Goal: Information Seeking & Learning: Learn about a topic

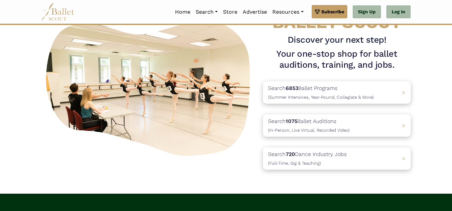
scroll to position [45, 0]
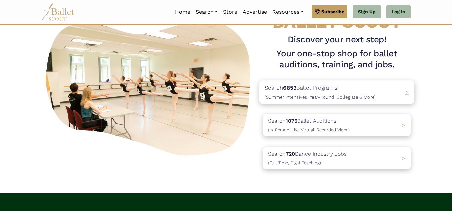
click at [310, 93] on p "Search 6853 Ballet Programs (Summer Intensives, Year-Round, Collegiate & More)" at bounding box center [319, 92] width 111 height 18
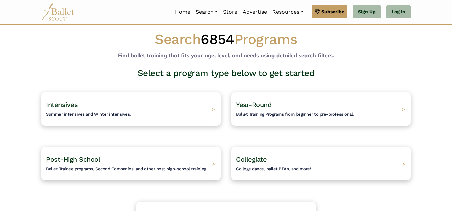
scroll to position [6, 0]
click at [177, 112] on div "Intensives Summer intensives and Winter intensives. >" at bounding box center [131, 108] width 188 height 35
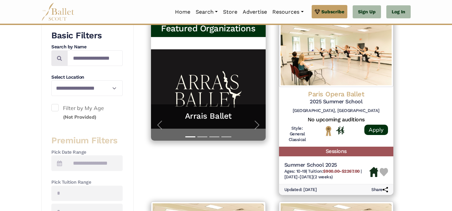
scroll to position [131, 0]
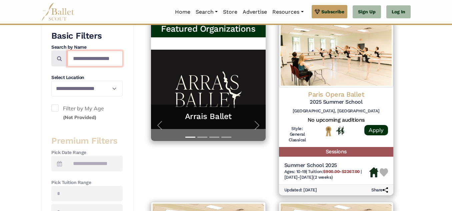
click at [105, 61] on input "Search by names..." at bounding box center [94, 59] width 55 height 16
type input "**********"
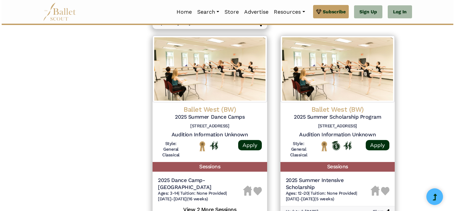
scroll to position [904, 0]
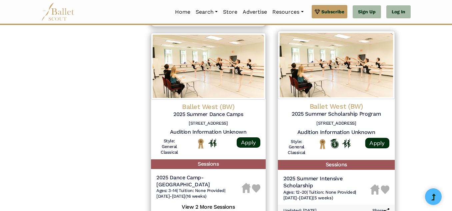
click at [336, 102] on h4 "Ballet West (BW)" at bounding box center [336, 106] width 106 height 9
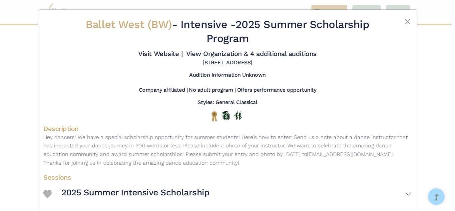
scroll to position [28, 0]
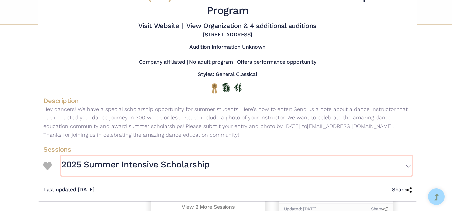
click at [253, 167] on button "2025 Summer Intensive Scholarship" at bounding box center [236, 165] width 350 height 19
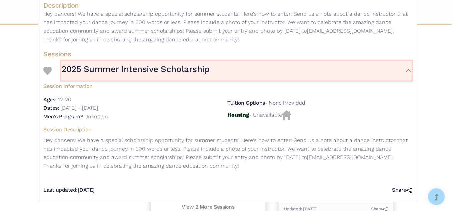
scroll to position [124, 0]
click at [232, 75] on button "2025 Summer Intensive Scholarship" at bounding box center [236, 70] width 350 height 19
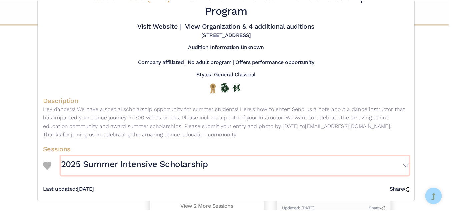
scroll to position [0, 0]
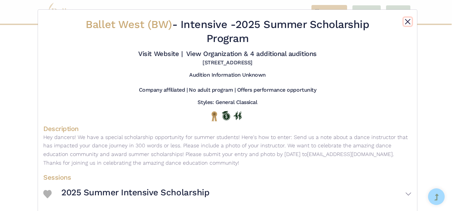
click at [409, 20] on button "Close" at bounding box center [408, 22] width 8 height 8
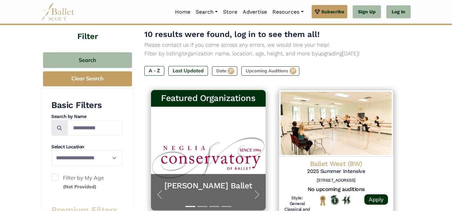
scroll to position [84, 0]
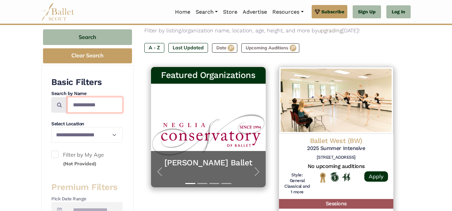
click at [102, 106] on input "**********" at bounding box center [94, 105] width 55 height 16
type input "**********"
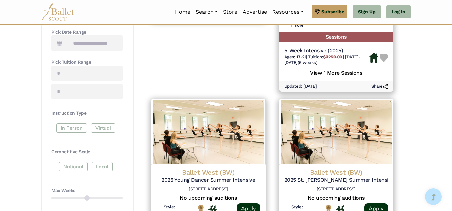
scroll to position [251, 0]
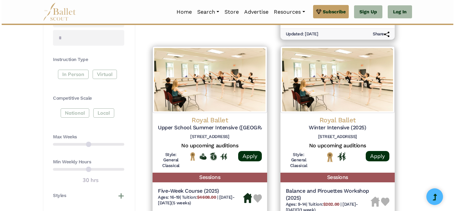
scroll to position [304, 0]
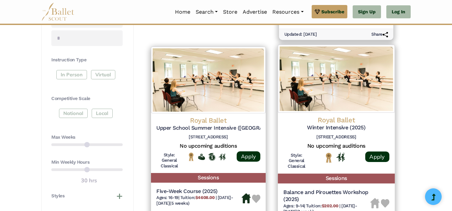
click at [321, 118] on h4 "Royal Ballet" at bounding box center [336, 119] width 106 height 9
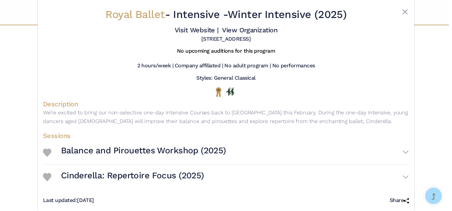
scroll to position [6, 0]
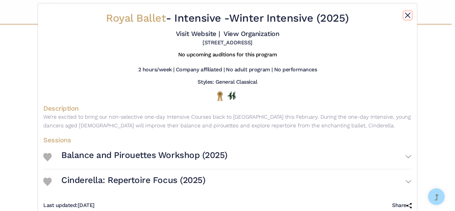
click at [404, 14] on button "Close" at bounding box center [408, 15] width 8 height 8
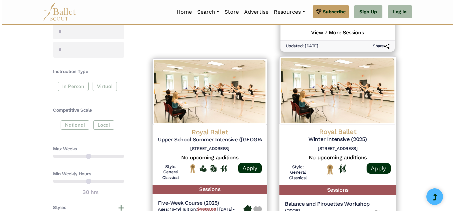
scroll to position [292, 0]
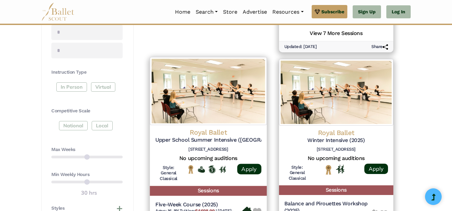
click at [212, 127] on div "Royal Ballet Upper School Summer Intensive (Covent Garden): 2025 46 Floral St, …" at bounding box center [208, 155] width 117 height 61
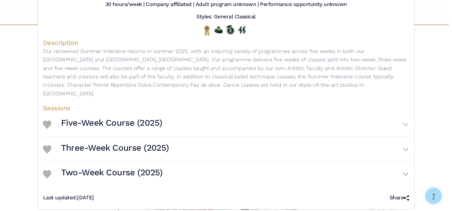
scroll to position [0, 0]
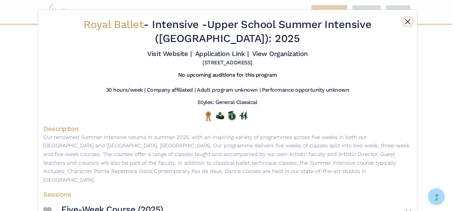
click at [405, 22] on button "Close" at bounding box center [408, 22] width 8 height 8
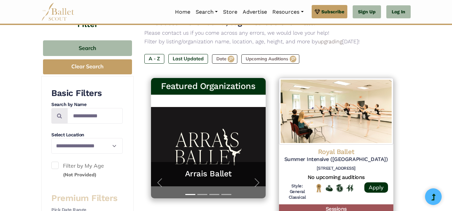
scroll to position [73, 0]
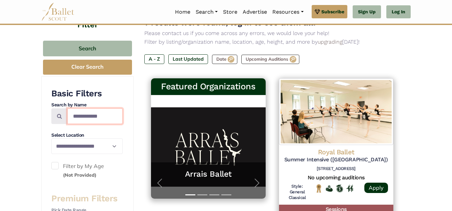
click at [104, 118] on input "**********" at bounding box center [94, 116] width 55 height 16
type input "**********"
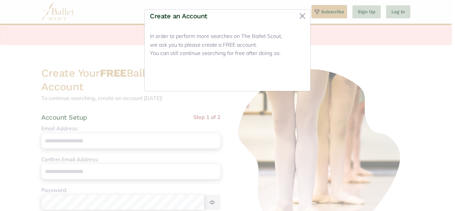
click at [295, 80] on button "Close" at bounding box center [292, 78] width 25 height 16
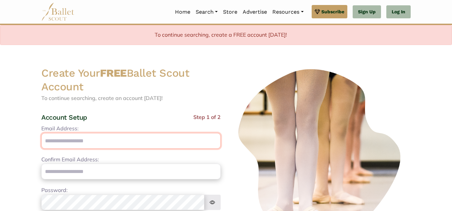
click at [117, 137] on input "Email Address:" at bounding box center [130, 141] width 179 height 16
type input "**********"
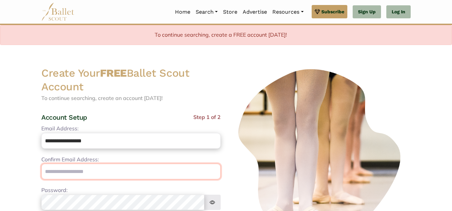
click at [86, 174] on input "email" at bounding box center [130, 172] width 179 height 16
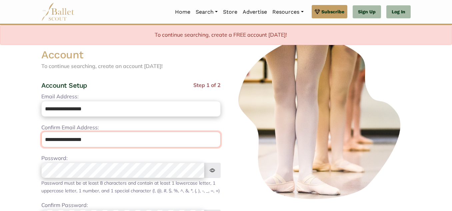
scroll to position [33, 0]
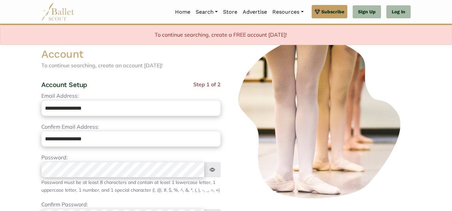
click at [206, 171] on img at bounding box center [212, 170] width 17 height 16
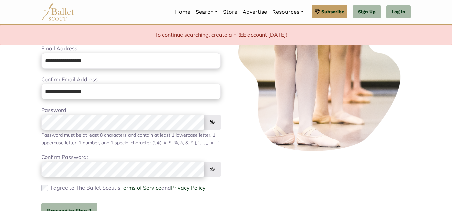
scroll to position [82, 0]
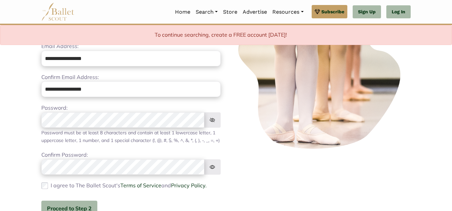
click at [214, 173] on img at bounding box center [212, 167] width 17 height 16
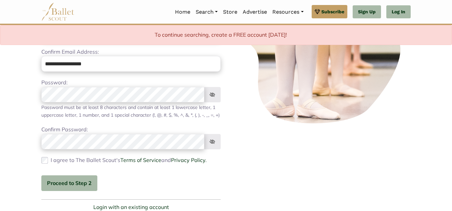
scroll to position [111, 0]
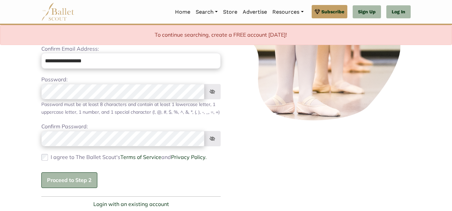
click at [73, 186] on button "Proceed to Step 2" at bounding box center [69, 180] width 56 height 16
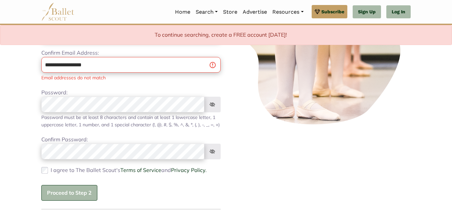
scroll to position [106, 0]
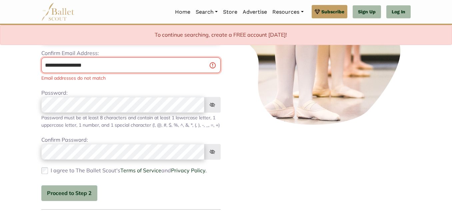
click at [48, 64] on input "**********" at bounding box center [130, 65] width 179 height 16
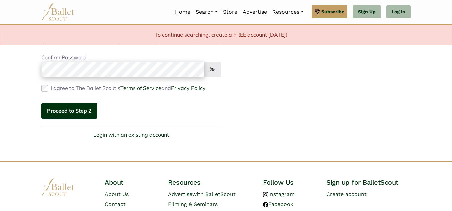
type input "**********"
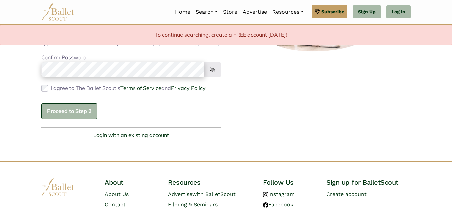
click at [71, 119] on button "Proceed to Step 2" at bounding box center [69, 111] width 56 height 16
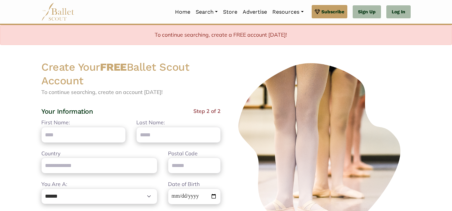
scroll to position [0, 0]
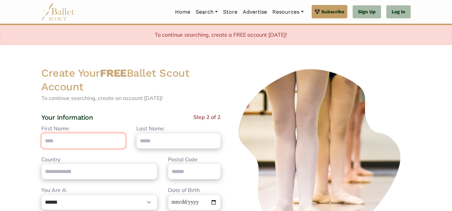
click at [67, 142] on input "First Name:" at bounding box center [83, 141] width 84 height 16
type input "*******"
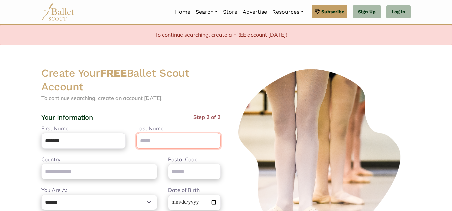
type input "*******"
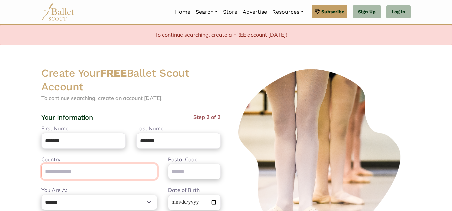
type input "**********"
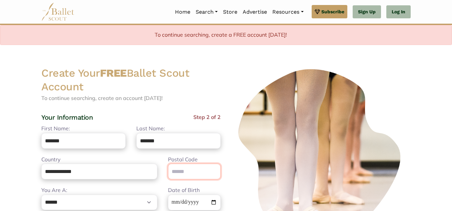
type input "*****"
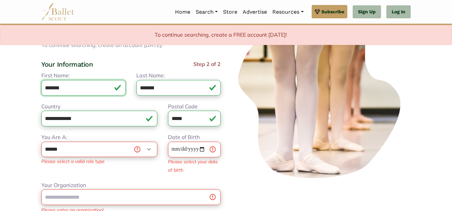
scroll to position [53, 0]
click at [90, 150] on select "**********" at bounding box center [99, 149] width 116 height 16
select select "*"
click at [41, 141] on select "**********" at bounding box center [99, 149] width 116 height 16
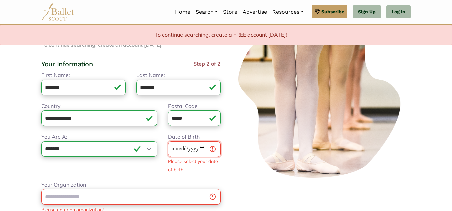
click at [188, 149] on input "Date of Birth" at bounding box center [194, 149] width 53 height 16
type input "**********"
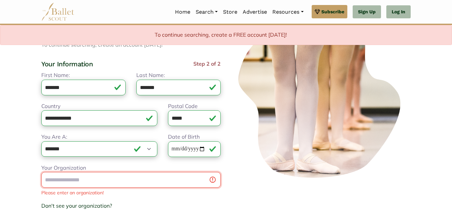
click at [180, 190] on div "Your Organization Please enter an organization! Don't see your organization? × …" at bounding box center [130, 195] width 179 height 63
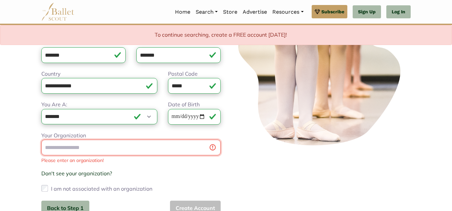
scroll to position [86, 0]
click at [180, 152] on input "Your Organization" at bounding box center [130, 147] width 179 height 16
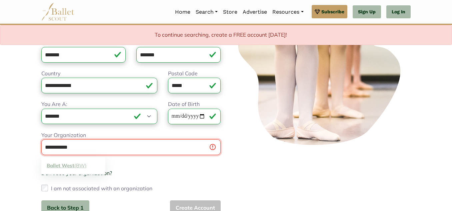
click at [89, 165] on link "Ballet West (BW)" at bounding box center [73, 165] width 64 height 10
type input "**********"
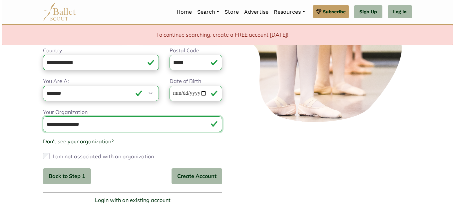
scroll to position [109, 0]
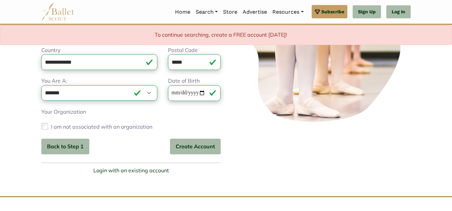
click at [138, 127] on label "I am not associated with an organization" at bounding box center [101, 126] width 101 height 11
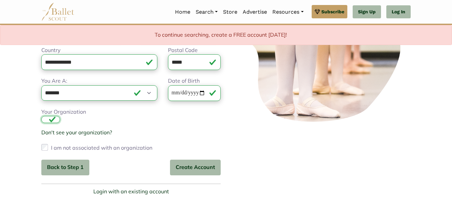
click at [60, 123] on input "**********" at bounding box center [50, 119] width 19 height 7
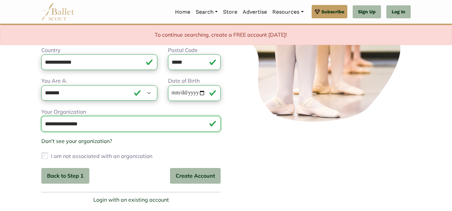
click at [138, 127] on input "**********" at bounding box center [130, 124] width 179 height 16
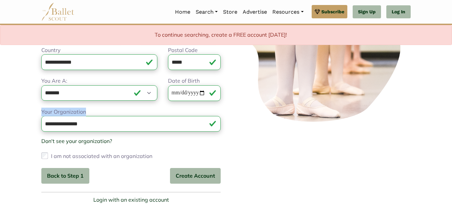
drag, startPoint x: 94, startPoint y: 111, endPoint x: 33, endPoint y: 112, distance: 60.6
click at [33, 112] on body "Premium Feature Make this audition season count. Upgrade to premium for access …" at bounding box center [226, 106] width 452 height 431
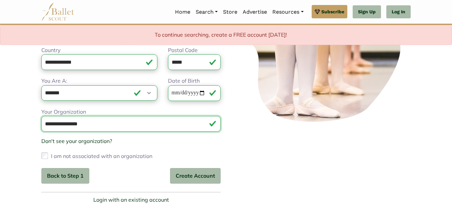
click at [44, 125] on input "**********" at bounding box center [130, 124] width 179 height 16
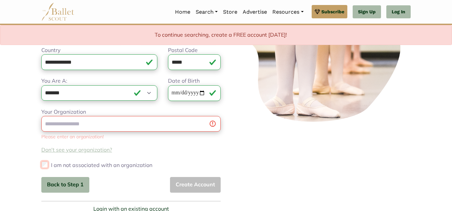
click at [43, 153] on div "**********" at bounding box center [130, 139] width 179 height 63
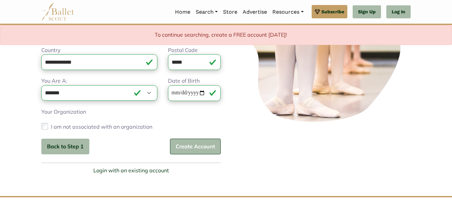
click at [193, 150] on button "Create Account" at bounding box center [195, 147] width 51 height 16
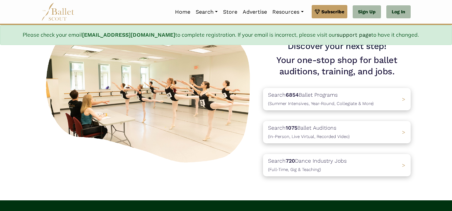
scroll to position [58, 0]
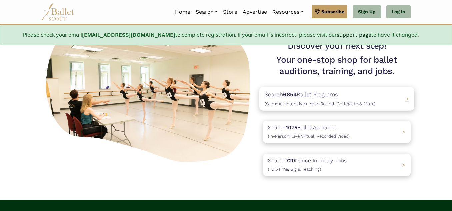
click at [323, 105] on span "(Summer Intensives, Year-Round, Collegiate & More)" at bounding box center [319, 103] width 111 height 5
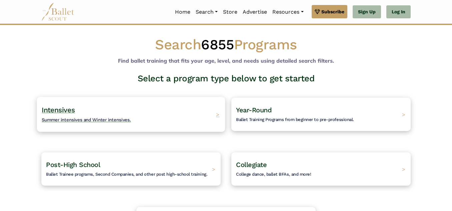
click at [189, 112] on div "Intensives Summer intensives and Winter intensives. >" at bounding box center [131, 114] width 188 height 35
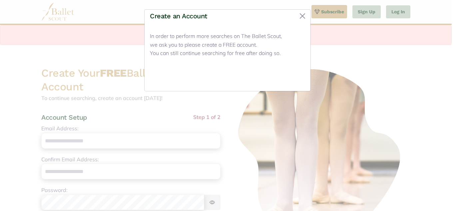
click at [291, 81] on button "Close" at bounding box center [292, 78] width 25 height 16
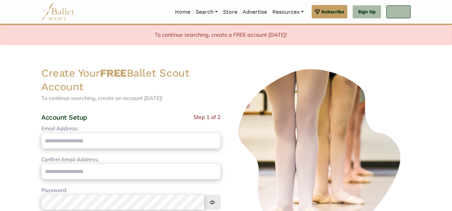
click at [397, 8] on link "Log In" at bounding box center [398, 11] width 24 height 13
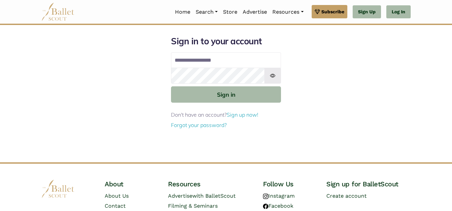
type input "**********"
click at [171, 86] on button "Sign in" at bounding box center [226, 94] width 110 height 16
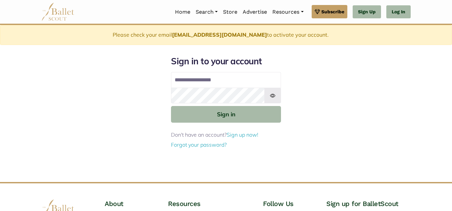
click at [267, 95] on img at bounding box center [272, 96] width 17 height 16
click at [276, 95] on img at bounding box center [272, 96] width 17 height 16
click at [272, 97] on img at bounding box center [272, 96] width 17 height 16
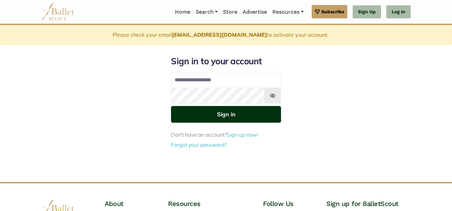
click at [232, 112] on button "Sign in" at bounding box center [226, 114] width 110 height 16
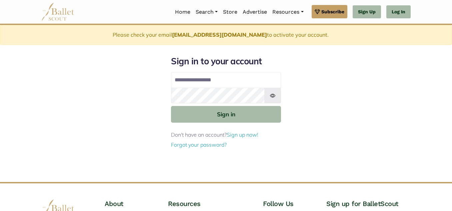
click at [278, 95] on img at bounding box center [272, 96] width 17 height 16
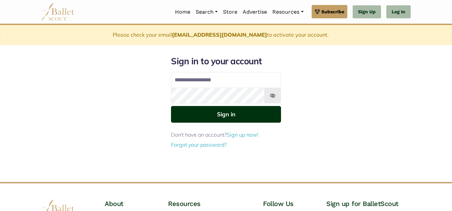
click at [248, 115] on button "Sign in" at bounding box center [226, 114] width 110 height 16
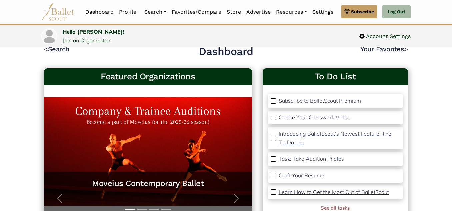
scroll to position [26, 0]
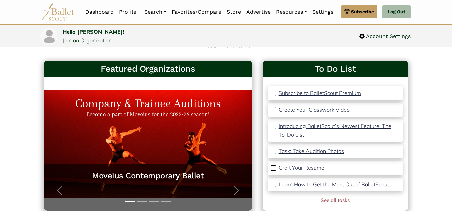
click at [285, 167] on p "Craft Your Resume" at bounding box center [301, 167] width 46 height 7
click at [97, 12] on link "Dashboard" at bounding box center [100, 12] width 34 height 14
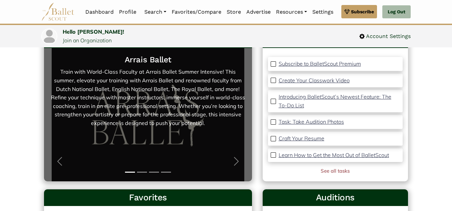
scroll to position [54, 0]
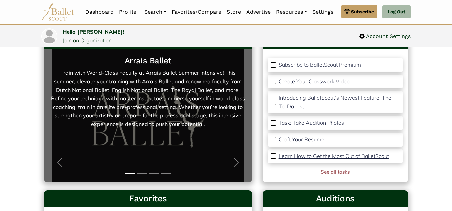
click at [157, 65] on h5 "Arrais Ballet" at bounding box center [148, 61] width 194 height 10
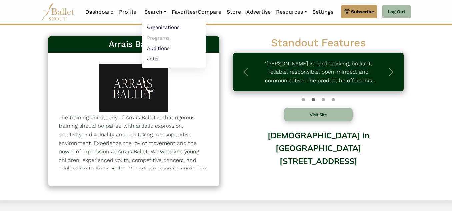
click at [157, 34] on link "Programs" at bounding box center [174, 38] width 64 height 10
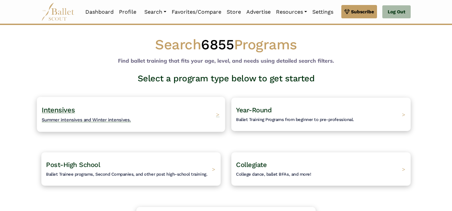
click at [195, 113] on div "Intensives Summer intensives and Winter intensives. >" at bounding box center [131, 114] width 188 height 35
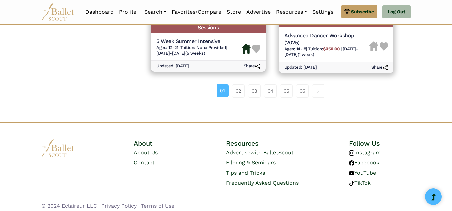
scroll to position [1029, 0]
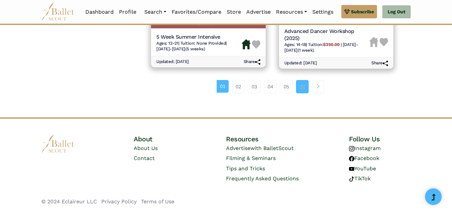
click at [305, 88] on link "06" at bounding box center [302, 86] width 13 height 13
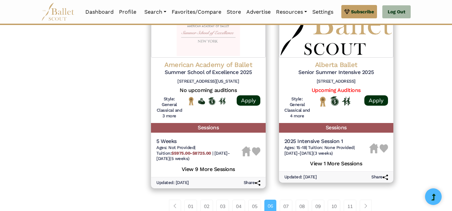
scroll to position [1059, 0]
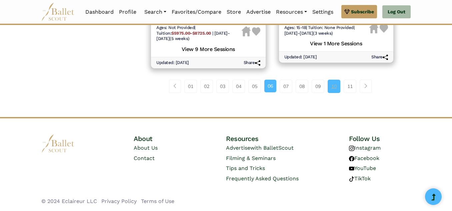
click at [338, 89] on link "10" at bounding box center [333, 86] width 13 height 13
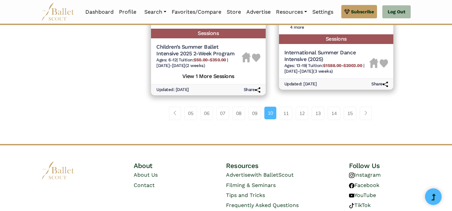
scroll to position [1040, 0]
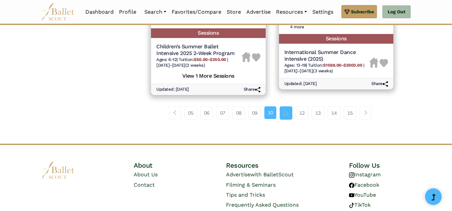
click at [284, 117] on link "11" at bounding box center [285, 112] width 13 height 13
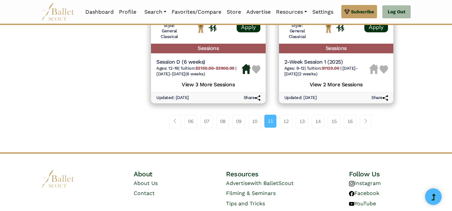
scroll to position [1046, 0]
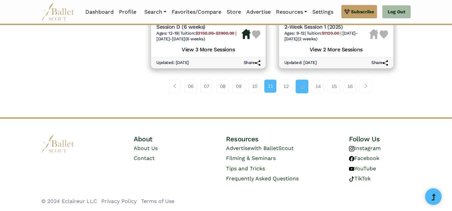
click at [303, 82] on link "13" at bounding box center [301, 86] width 13 height 13
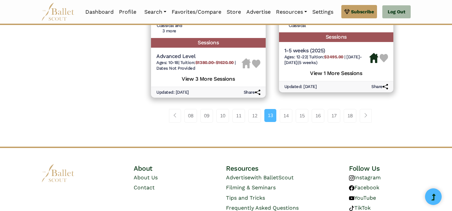
scroll to position [1012, 0]
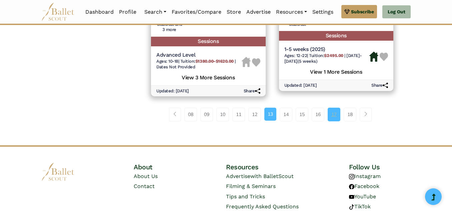
click at [335, 115] on link "17" at bounding box center [333, 114] width 13 height 13
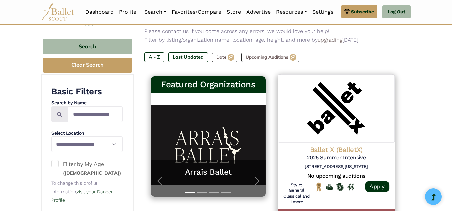
scroll to position [75, 0]
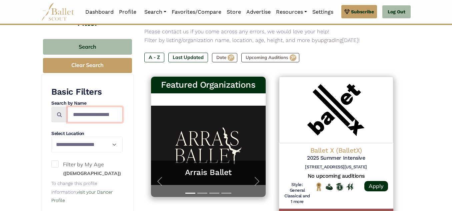
click at [105, 116] on input "Search by names..." at bounding box center [94, 115] width 55 height 16
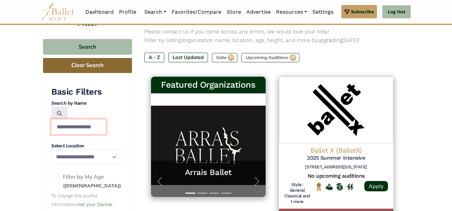
type input "**********"
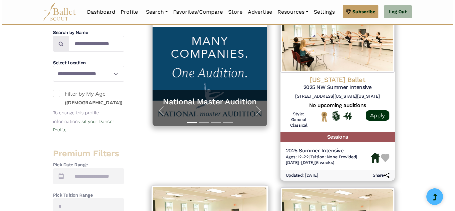
scroll to position [145, 0]
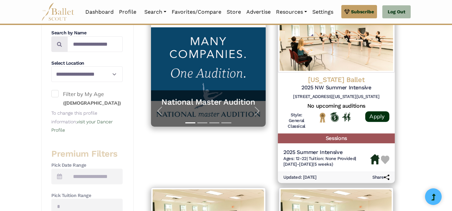
click at [313, 72] on img at bounding box center [335, 39] width 117 height 68
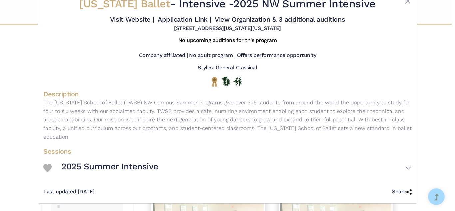
scroll to position [23, 0]
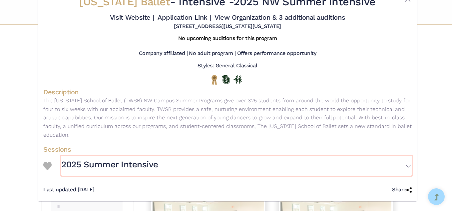
click at [181, 168] on button "2025 Summer Intensive" at bounding box center [236, 165] width 350 height 19
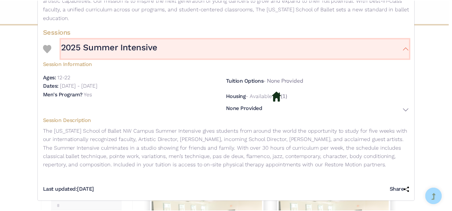
scroll to position [0, 0]
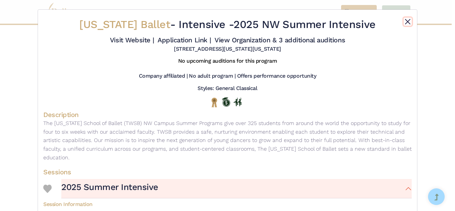
click at [405, 21] on button "Close" at bounding box center [408, 22] width 8 height 8
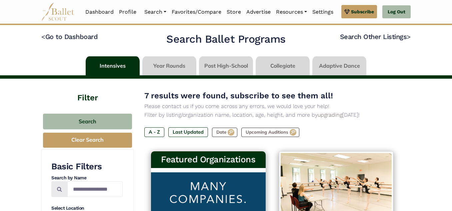
scroll to position [0, 0]
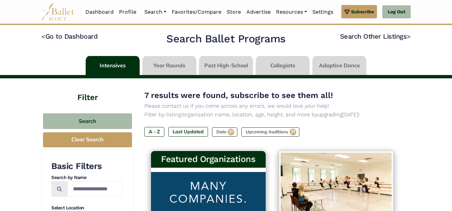
click at [224, 61] on link at bounding box center [226, 65] width 54 height 19
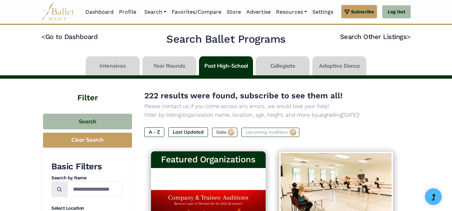
click at [256, 134] on label "Upcoming Auditions" at bounding box center [270, 132] width 58 height 9
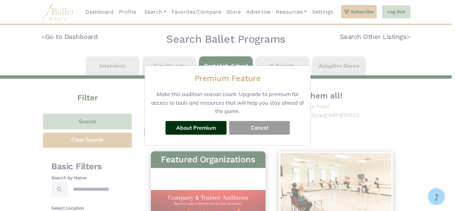
click at [256, 129] on button "Cancel" at bounding box center [259, 127] width 61 height 13
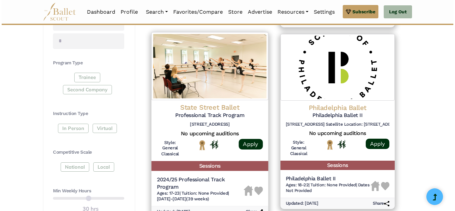
scroll to position [299, 0]
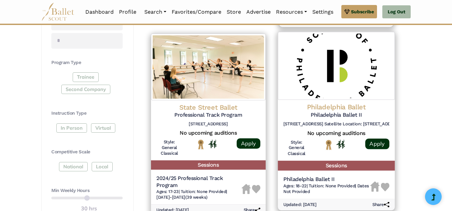
click at [323, 112] on h5 "Philadelphia Ballet II" at bounding box center [336, 115] width 106 height 7
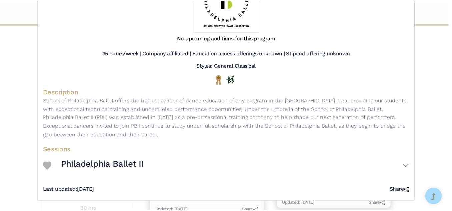
scroll to position [0, 0]
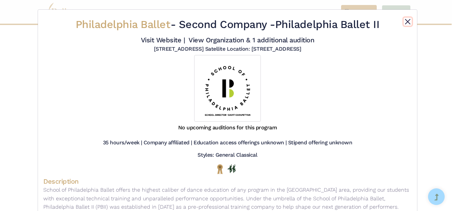
click at [405, 18] on button "Close" at bounding box center [408, 22] width 8 height 8
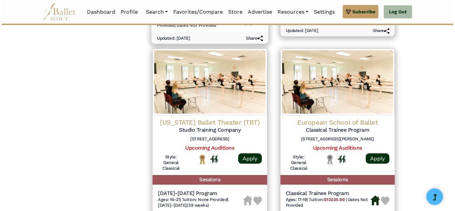
scroll to position [659, 0]
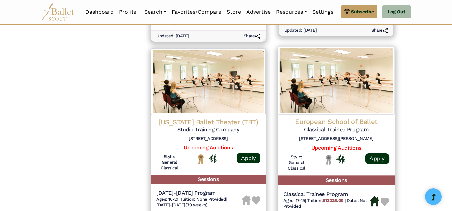
click at [307, 117] on h4 "European School of Ballet" at bounding box center [336, 121] width 106 height 9
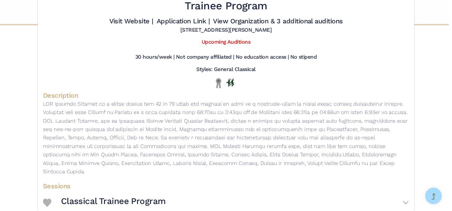
scroll to position [0, 0]
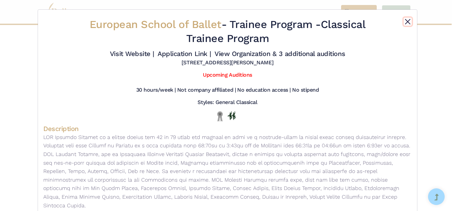
click at [407, 18] on button "Close" at bounding box center [408, 22] width 8 height 8
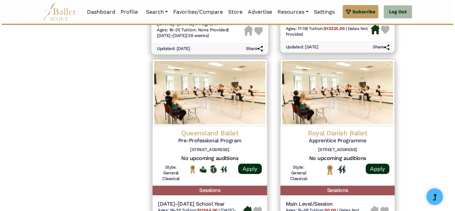
scroll to position [830, 0]
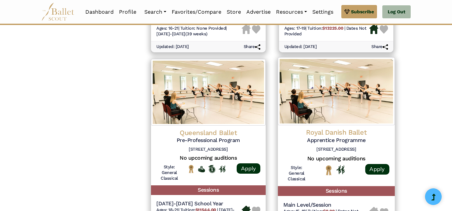
click at [315, 132] on h4 "Royal Danish Ballet" at bounding box center [336, 132] width 106 height 9
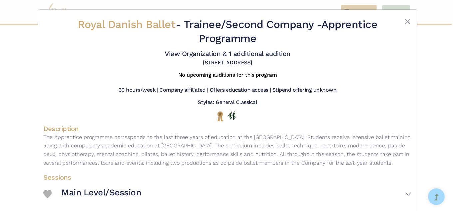
scroll to position [36, 0]
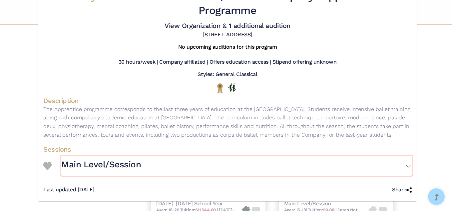
click at [246, 161] on button "Main Level/Session" at bounding box center [236, 165] width 350 height 19
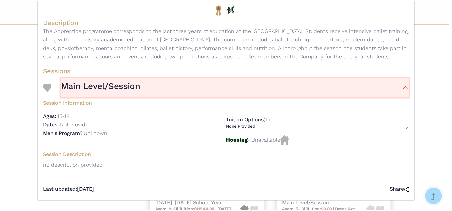
scroll to position [0, 0]
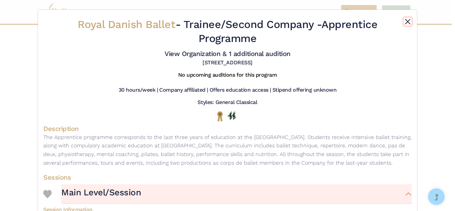
click at [404, 21] on button "Close" at bounding box center [408, 22] width 8 height 8
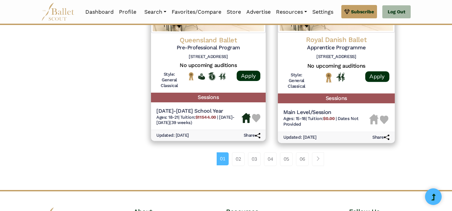
scroll to position [968, 0]
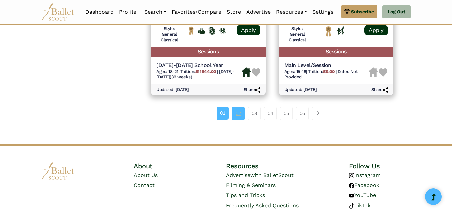
click at [239, 112] on link "02" at bounding box center [238, 113] width 13 height 13
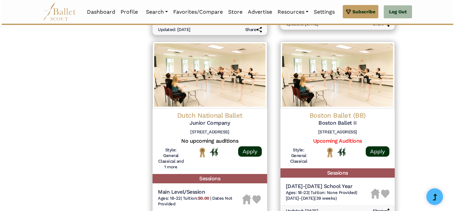
scroll to position [860, 0]
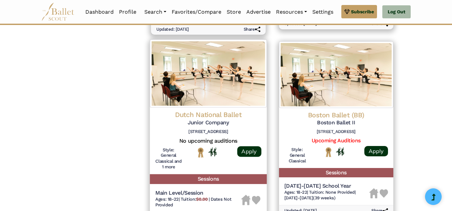
click at [220, 112] on h4 "Dutch National Ballet" at bounding box center [208, 114] width 106 height 9
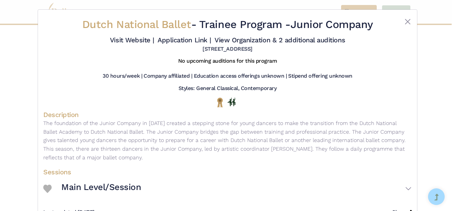
scroll to position [23, 0]
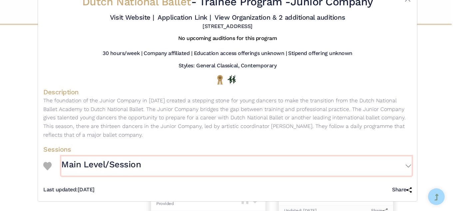
click at [143, 162] on button "Main Level/Session" at bounding box center [236, 165] width 350 height 19
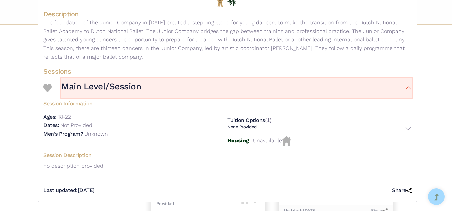
scroll to position [101, 0]
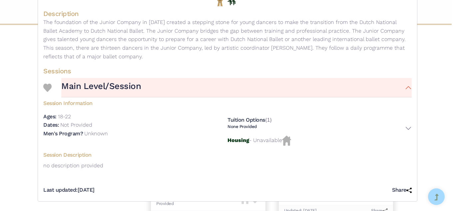
click at [174, 99] on h5 "Session Information" at bounding box center [227, 102] width 368 height 10
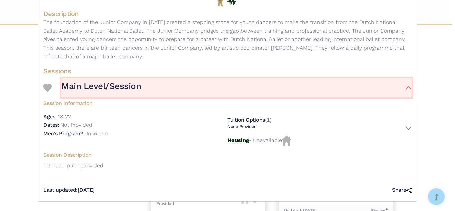
click at [175, 90] on button "Main Level/Session" at bounding box center [236, 87] width 350 height 19
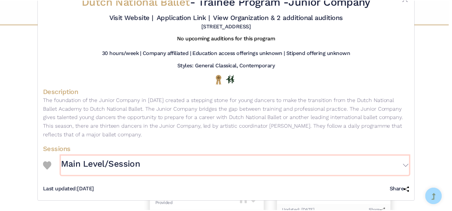
scroll to position [0, 0]
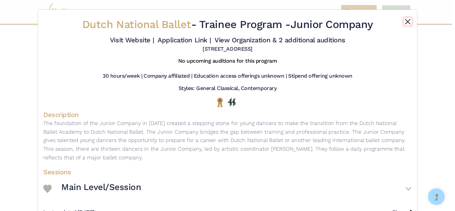
click at [407, 22] on button "Close" at bounding box center [408, 22] width 8 height 8
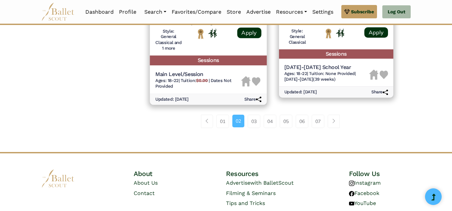
scroll to position [1013, 0]
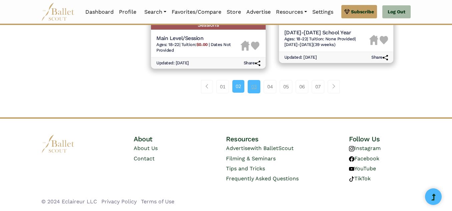
click at [254, 85] on link "03" at bounding box center [253, 86] width 13 height 13
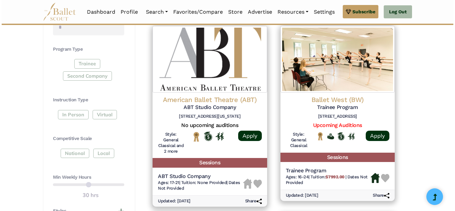
scroll to position [312, 0]
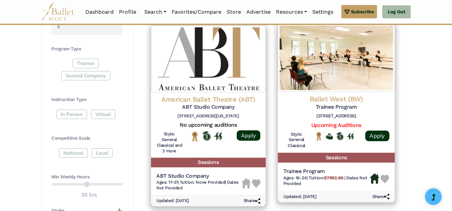
click at [314, 99] on h4 "Ballet West (BW)" at bounding box center [336, 99] width 106 height 9
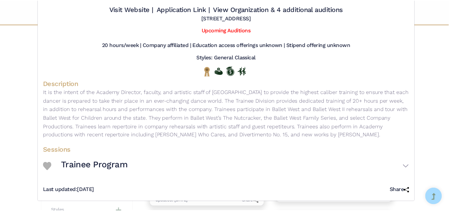
scroll to position [0, 0]
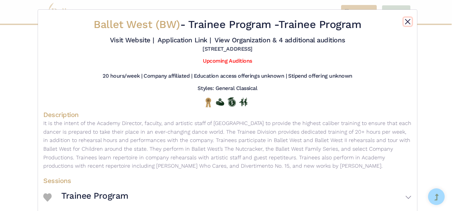
click at [404, 19] on button "Close" at bounding box center [408, 22] width 8 height 8
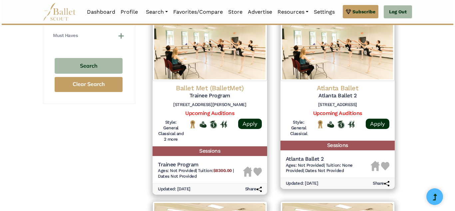
scroll to position [511, 0]
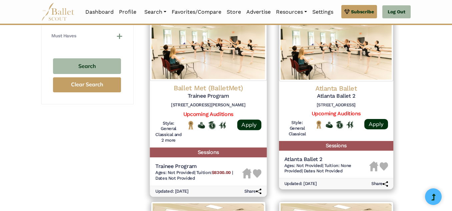
click at [217, 87] on h4 "Ballet Met (BalletMet)" at bounding box center [208, 88] width 106 height 9
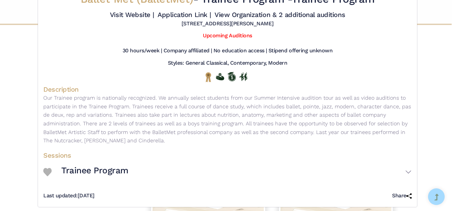
scroll to position [31, 0]
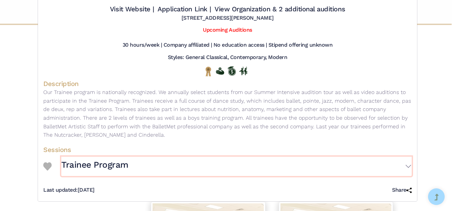
click at [132, 164] on button "Trainee Program" at bounding box center [236, 166] width 350 height 19
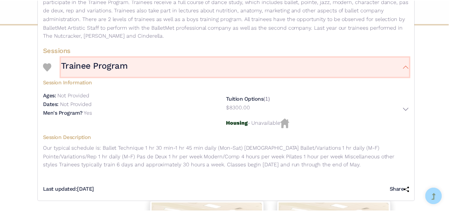
scroll to position [0, 0]
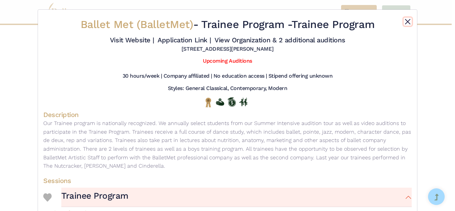
click at [407, 21] on button "Close" at bounding box center [408, 22] width 8 height 8
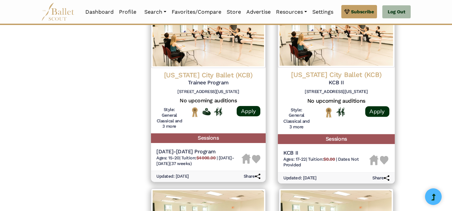
scroll to position [710, 0]
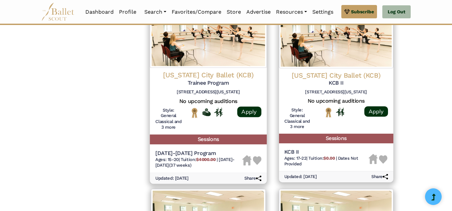
click at [221, 73] on h4 "[US_STATE] City Ballet (KCB)" at bounding box center [208, 75] width 106 height 9
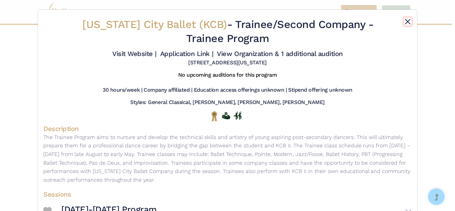
click at [407, 18] on button "Close" at bounding box center [408, 22] width 8 height 8
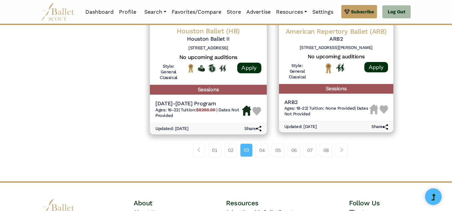
scroll to position [942, 0]
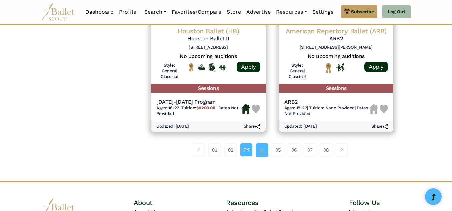
click at [258, 150] on link "04" at bounding box center [261, 149] width 13 height 13
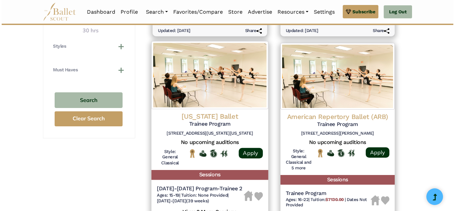
scroll to position [477, 0]
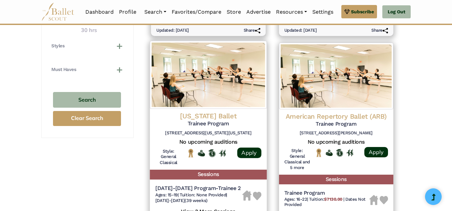
click at [213, 117] on h4 "Washington Ballet" at bounding box center [208, 115] width 106 height 9
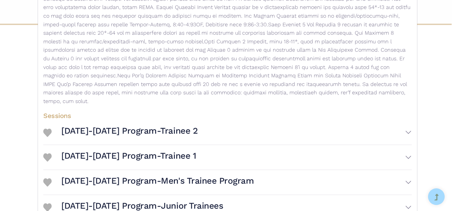
scroll to position [133, 0]
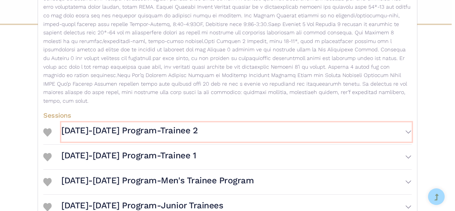
click at [130, 125] on h3 "2024-2025 Program-Trainee 2" at bounding box center [129, 130] width 136 height 11
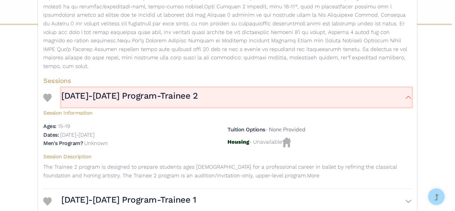
scroll to position [168, 0]
click at [148, 90] on h3 "2024-2025 Program-Trainee 2" at bounding box center [129, 95] width 136 height 11
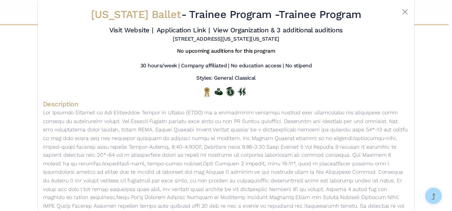
scroll to position [0, 0]
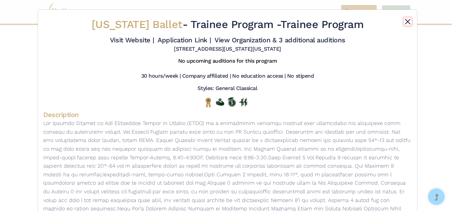
click at [405, 20] on button "Close" at bounding box center [408, 22] width 8 height 8
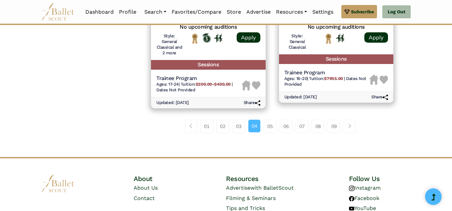
scroll to position [972, 0]
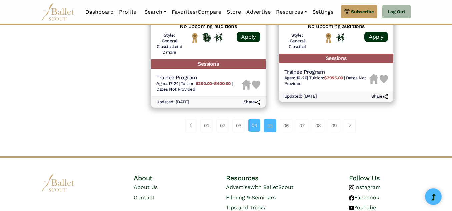
click at [269, 126] on link "05" at bounding box center [269, 125] width 13 height 13
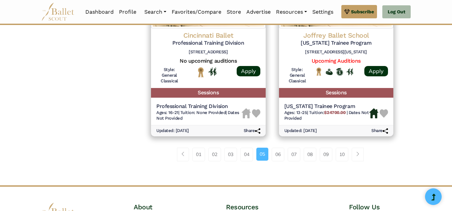
scroll to position [927, 0]
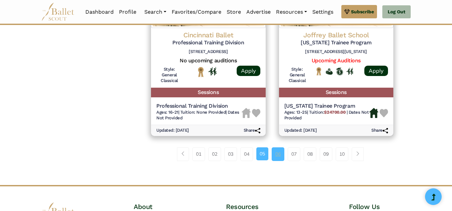
click at [278, 157] on link "06" at bounding box center [277, 153] width 13 height 13
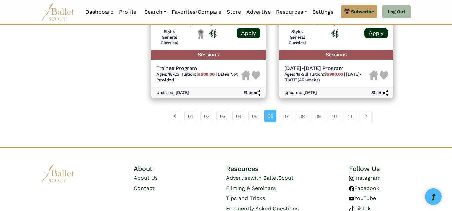
scroll to position [978, 0]
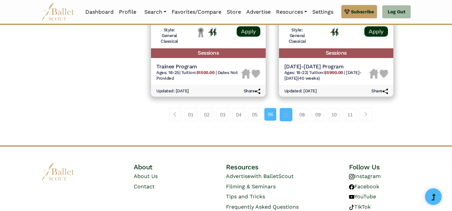
click at [283, 108] on link "07" at bounding box center [285, 114] width 13 height 13
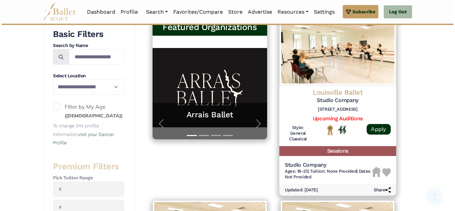
scroll to position [140, 0]
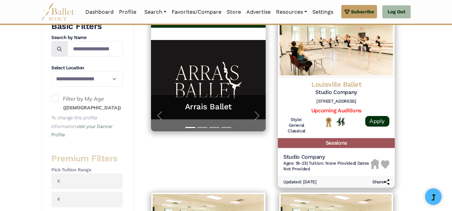
click at [317, 82] on h4 "Louisville Ballet" at bounding box center [336, 84] width 106 height 9
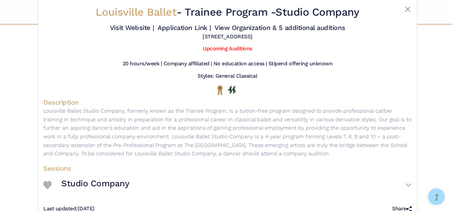
scroll to position [31, 0]
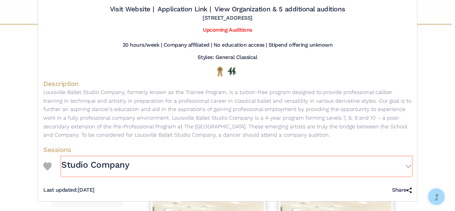
click at [221, 168] on button "Studio Company" at bounding box center [236, 166] width 350 height 19
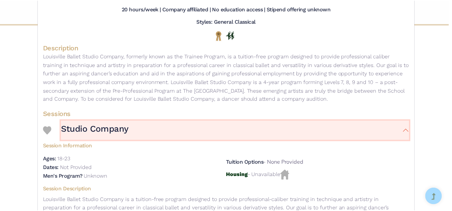
scroll to position [0, 0]
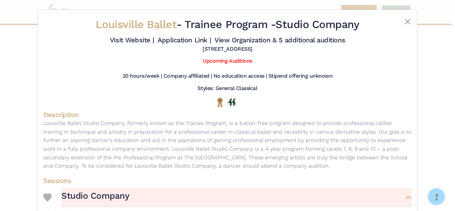
click at [413, 16] on div "Louisville Ballet - Trainee Program - Studio Company Visit Website | Applicatio…" at bounding box center [227, 182] width 379 height 344
click at [404, 22] on button "Close" at bounding box center [408, 22] width 8 height 8
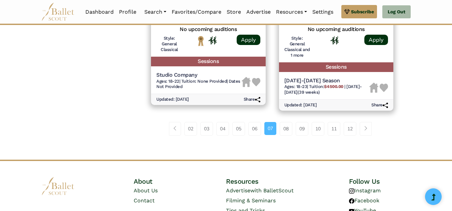
scroll to position [1005, 0]
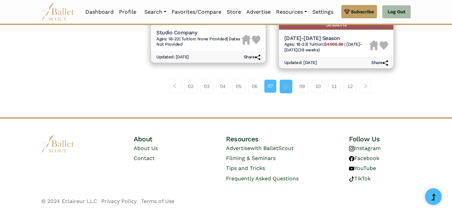
click at [285, 83] on link "08" at bounding box center [285, 86] width 13 height 13
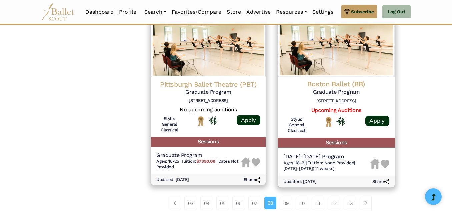
scroll to position [892, 0]
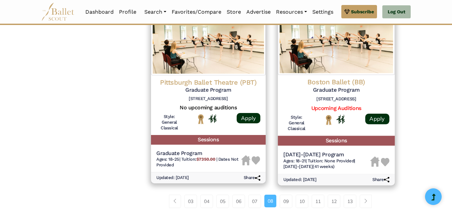
click at [329, 80] on h4 "Boston Ballet (BB)" at bounding box center [336, 81] width 106 height 9
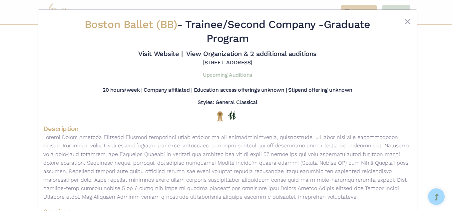
click at [238, 74] on link "Upcoming Auditions" at bounding box center [227, 75] width 49 height 6
click at [405, 19] on button "Close" at bounding box center [408, 22] width 8 height 8
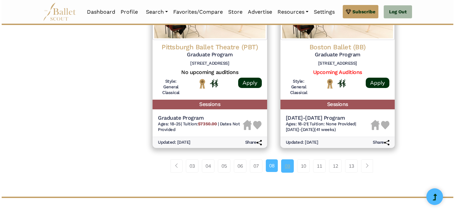
scroll to position [927, 0]
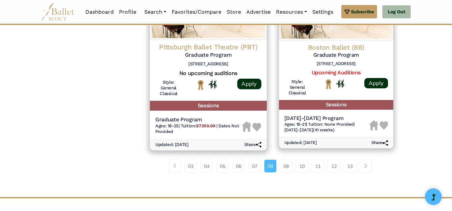
click at [229, 49] on h4 "Pittsburgh Ballet Theatre (PBT)" at bounding box center [208, 46] width 106 height 9
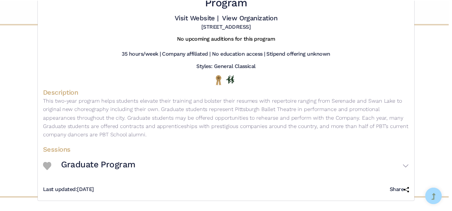
scroll to position [0, 0]
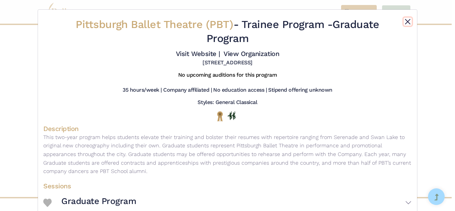
click at [406, 20] on button "Close" at bounding box center [408, 22] width 8 height 8
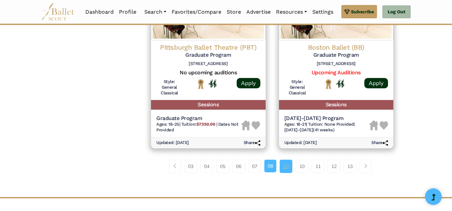
click at [289, 168] on link "09" at bounding box center [285, 166] width 13 height 13
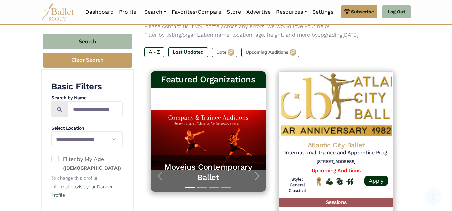
scroll to position [80, 0]
